Goal: Browse casually

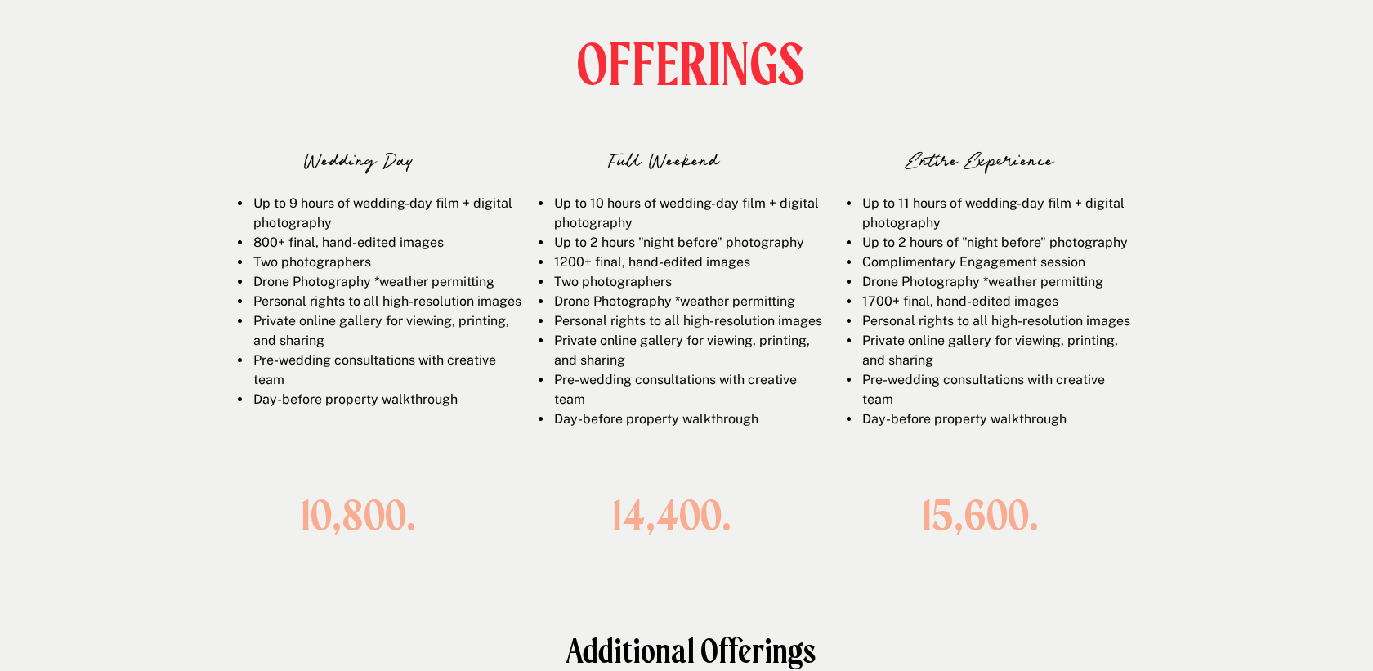
scroll to position [2592, 0]
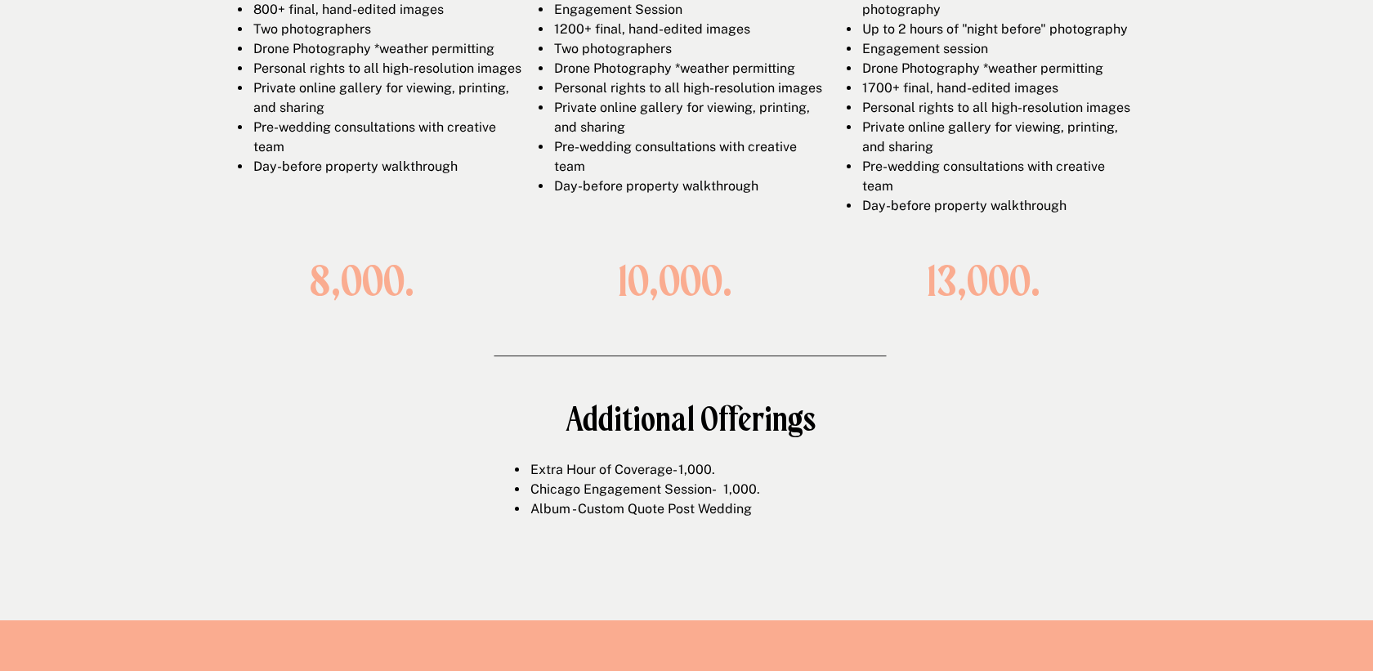
scroll to position [2398, 0]
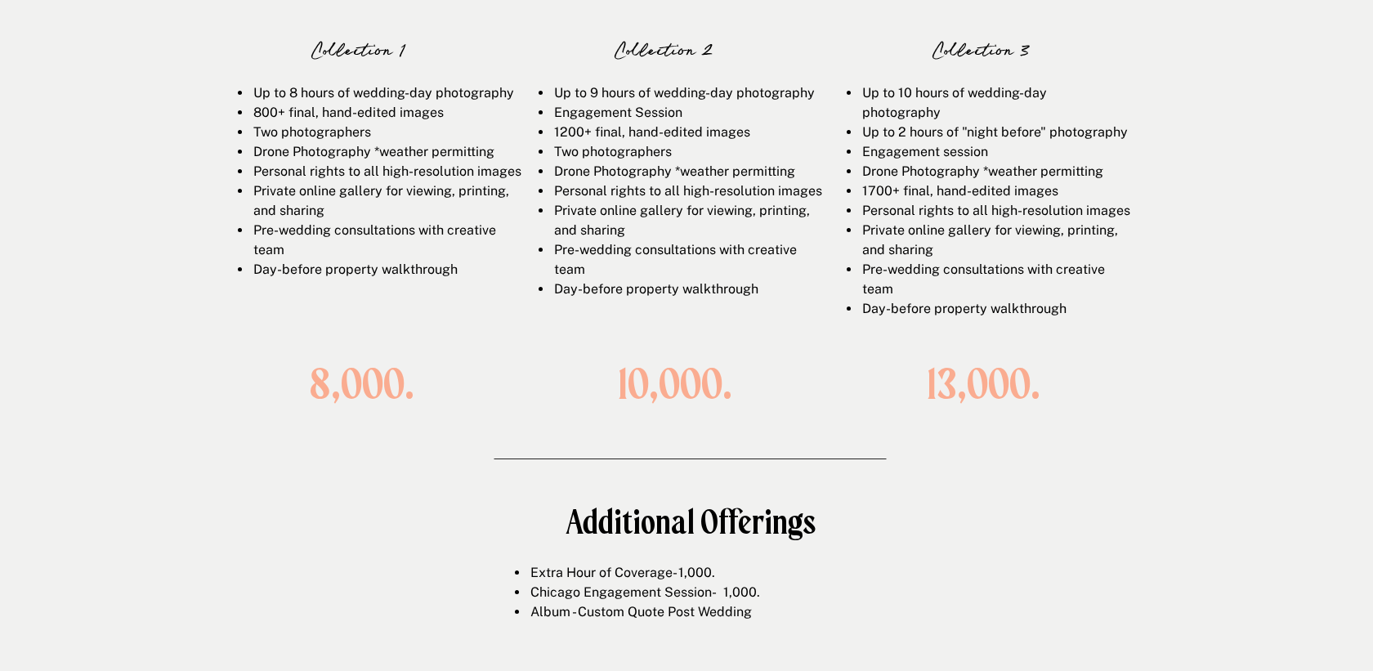
click at [398, 158] on li "Drone Photography *weather permitting" at bounding box center [387, 152] width 270 height 20
